Goal: Transaction & Acquisition: Subscribe to service/newsletter

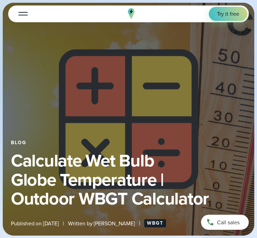
select select "***"
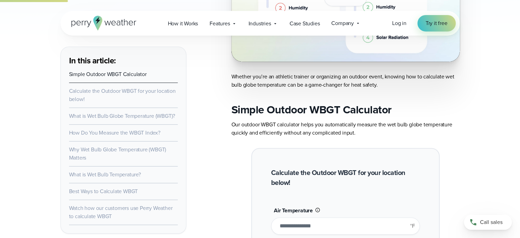
scroll to position [440, 0]
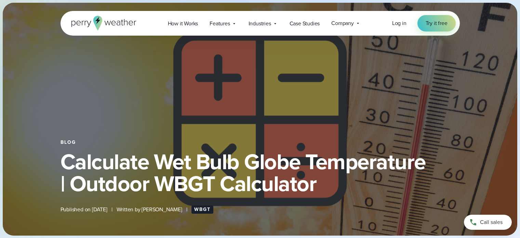
select select "***"
click at [444, 27] on span "Try it free" at bounding box center [437, 23] width 22 height 8
